Goal: Task Accomplishment & Management: Use online tool/utility

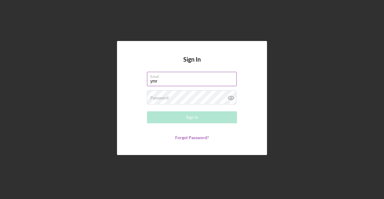
type input "[EMAIL_ADDRESS][DOMAIN_NAME]"
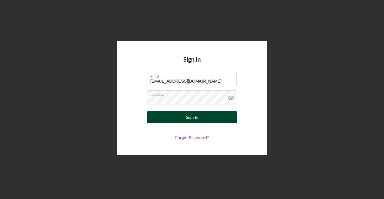
click at [194, 118] on div "Sign In" at bounding box center [192, 117] width 12 height 12
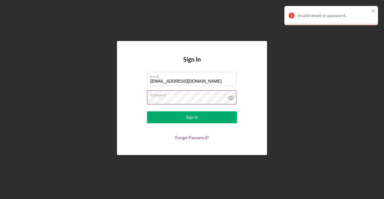
click at [230, 97] on icon at bounding box center [231, 98] width 2 height 2
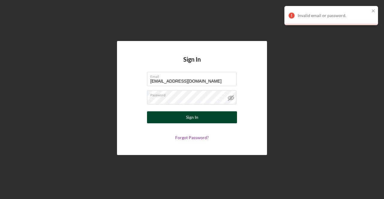
click at [184, 117] on button "Sign In" at bounding box center [192, 117] width 90 height 12
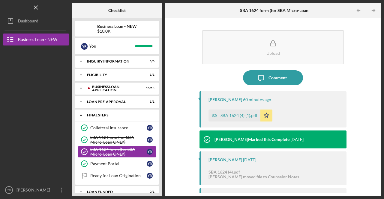
scroll to position [7, 0]
